Goal: Task Accomplishment & Management: Use online tool/utility

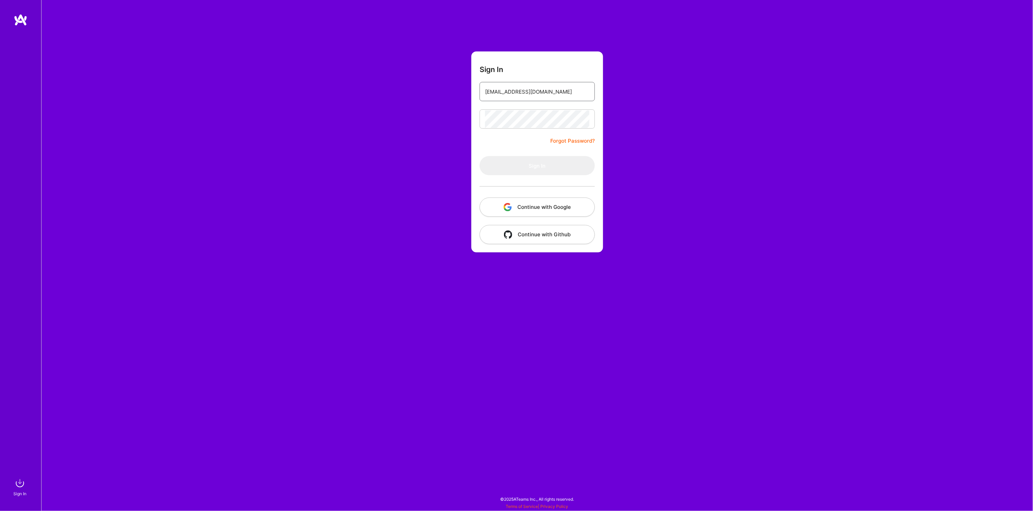
type input "[EMAIL_ADDRESS][DOMAIN_NAME]"
click at [545, 163] on button "Sign In" at bounding box center [537, 165] width 115 height 19
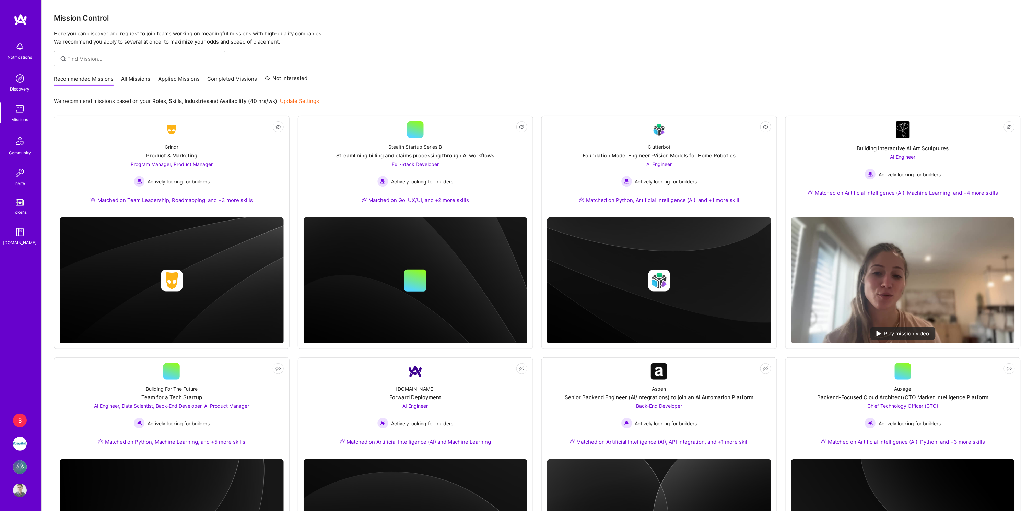
click at [24, 422] on div "B" at bounding box center [20, 421] width 14 height 14
